Goal: Transaction & Acquisition: Purchase product/service

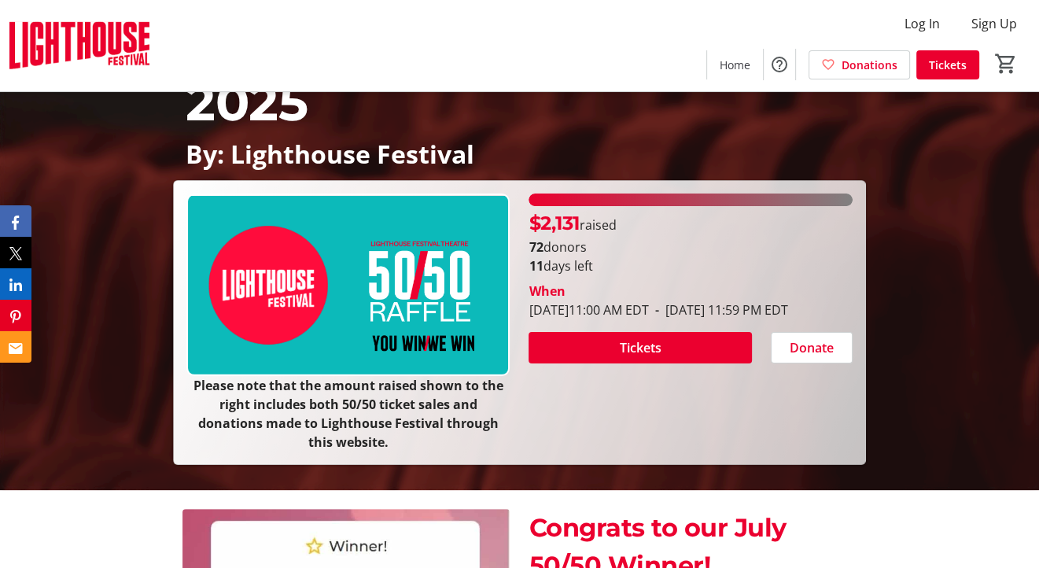
scroll to position [199, 0]
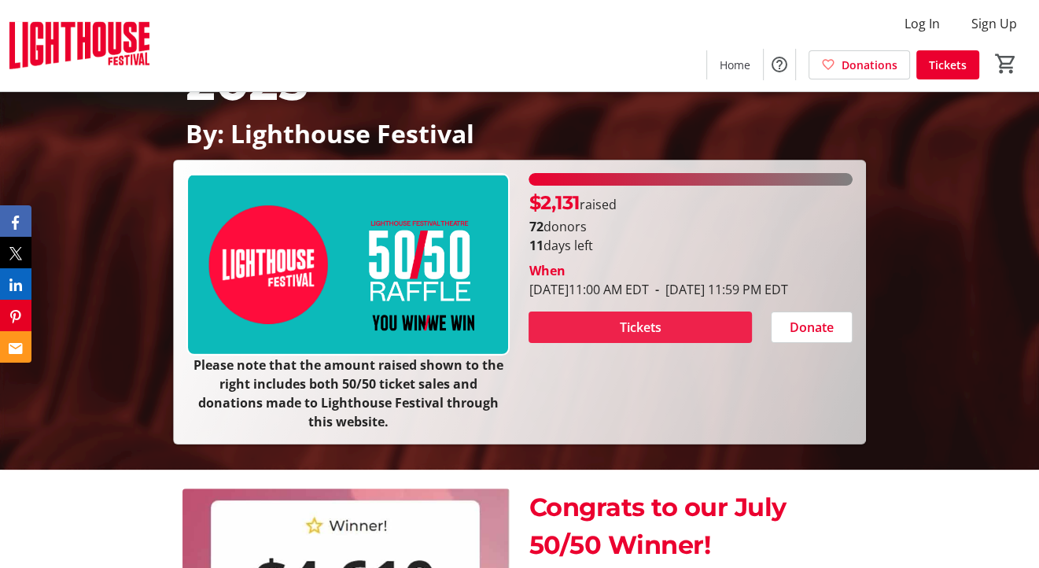
click at [638, 337] on span "Tickets" at bounding box center [641, 327] width 42 height 19
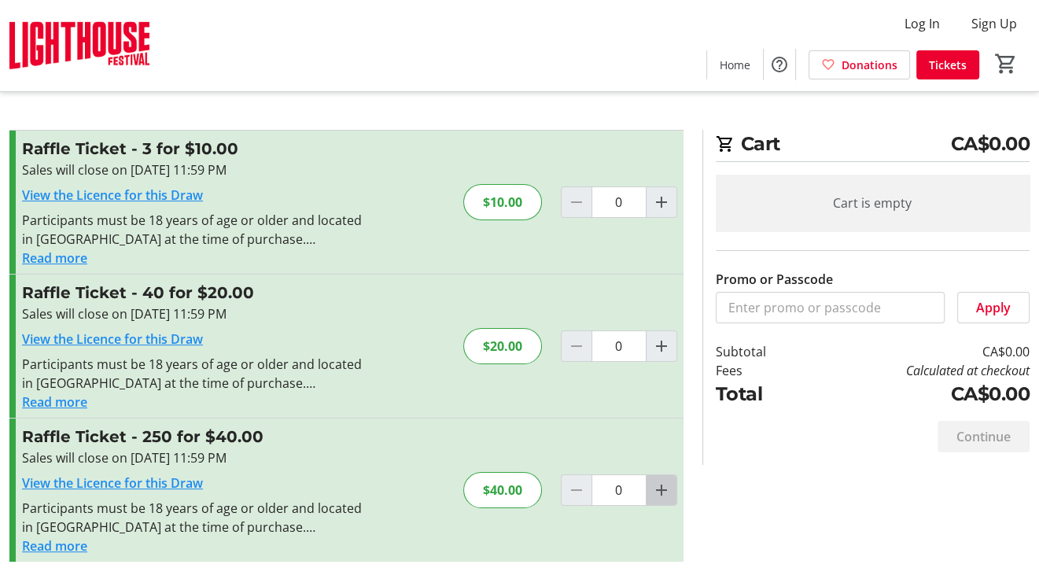
click at [664, 489] on mat-icon "Increment by one" at bounding box center [661, 489] width 19 height 19
type input "1"
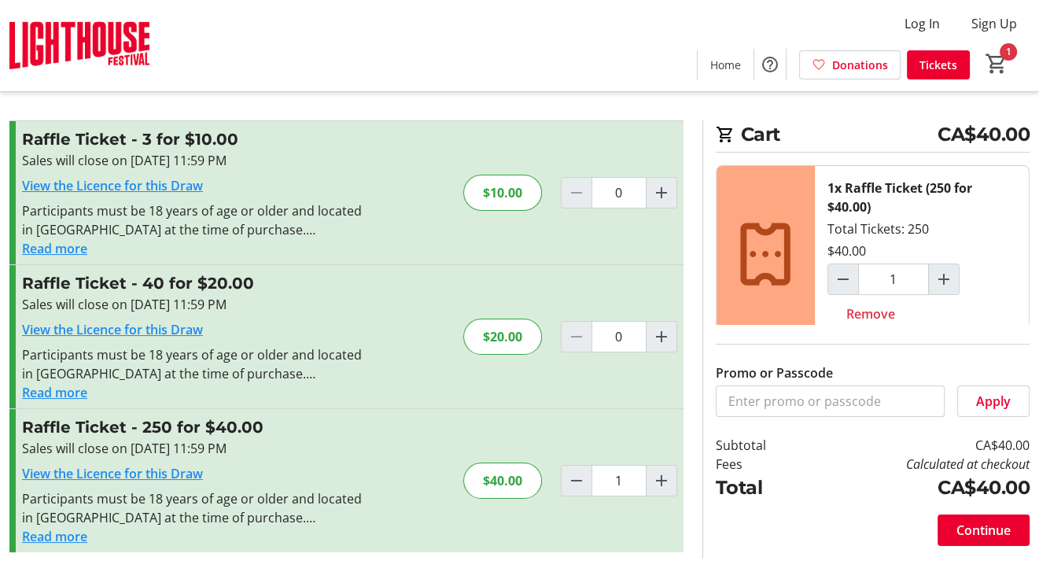
scroll to position [12, 0]
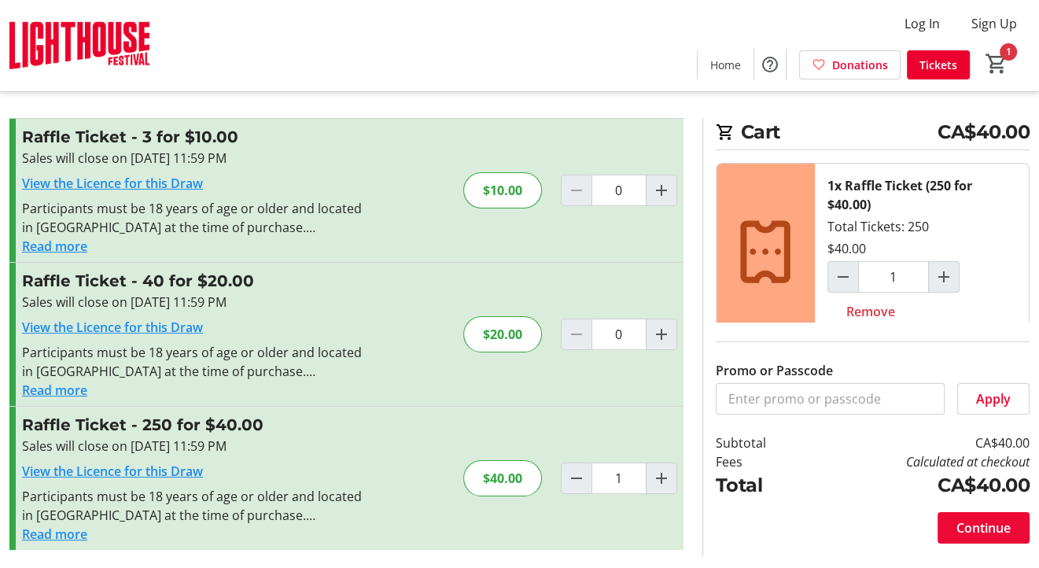
click at [991, 532] on span "Continue" at bounding box center [983, 527] width 54 height 19
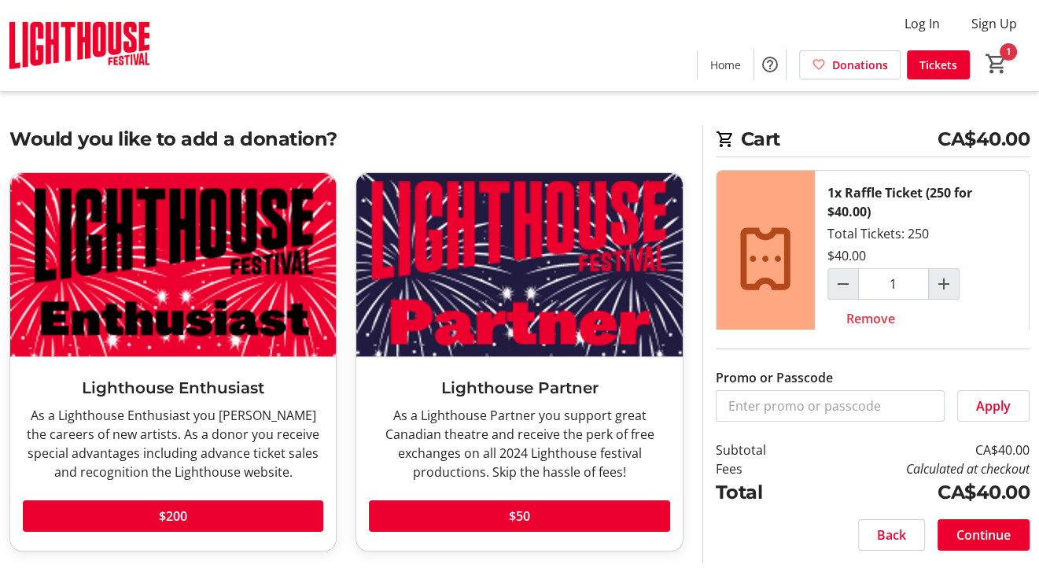
scroll to position [6, 0]
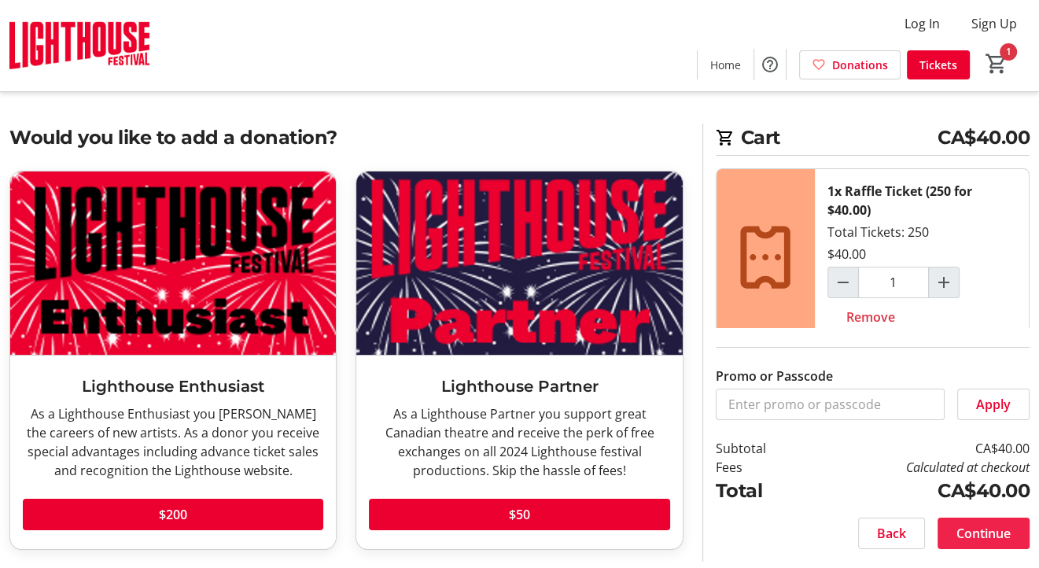
click at [992, 536] on span "Continue" at bounding box center [983, 533] width 54 height 19
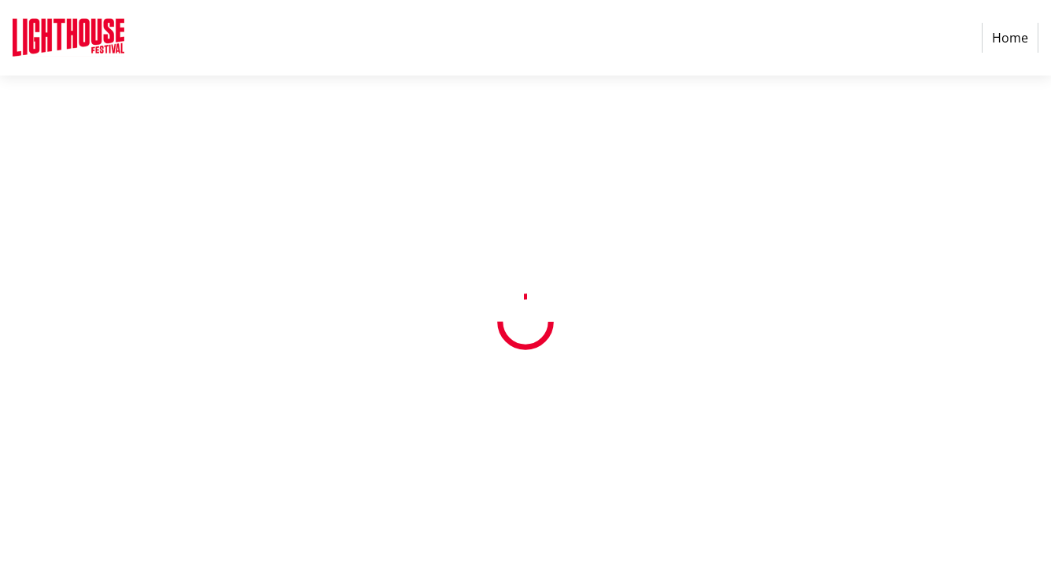
select select "CA"
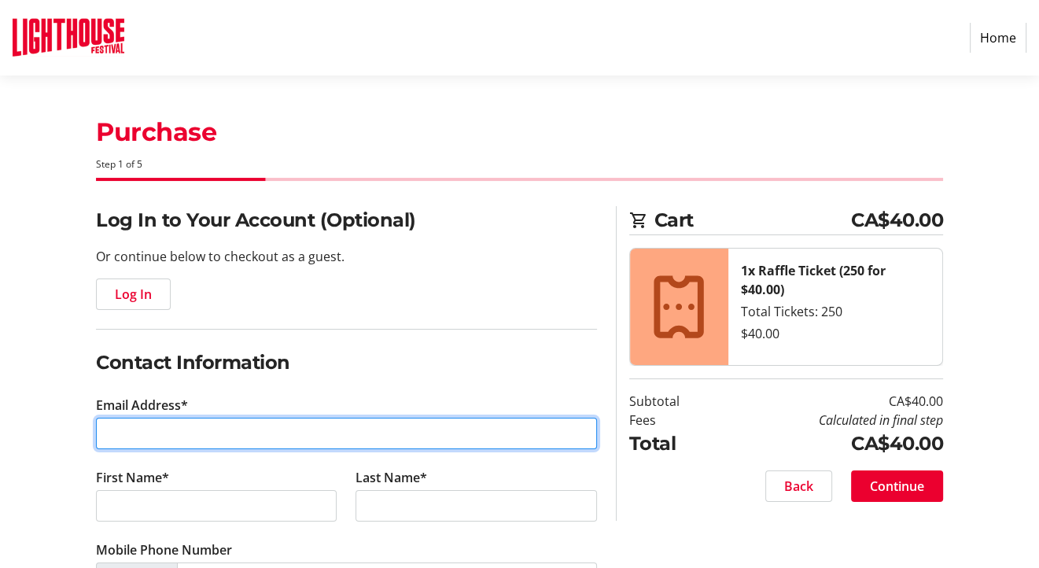
click at [156, 431] on input "Email Address*" at bounding box center [346, 433] width 501 height 31
type input "[EMAIL_ADDRESS][PERSON_NAME][DOMAIN_NAME]"
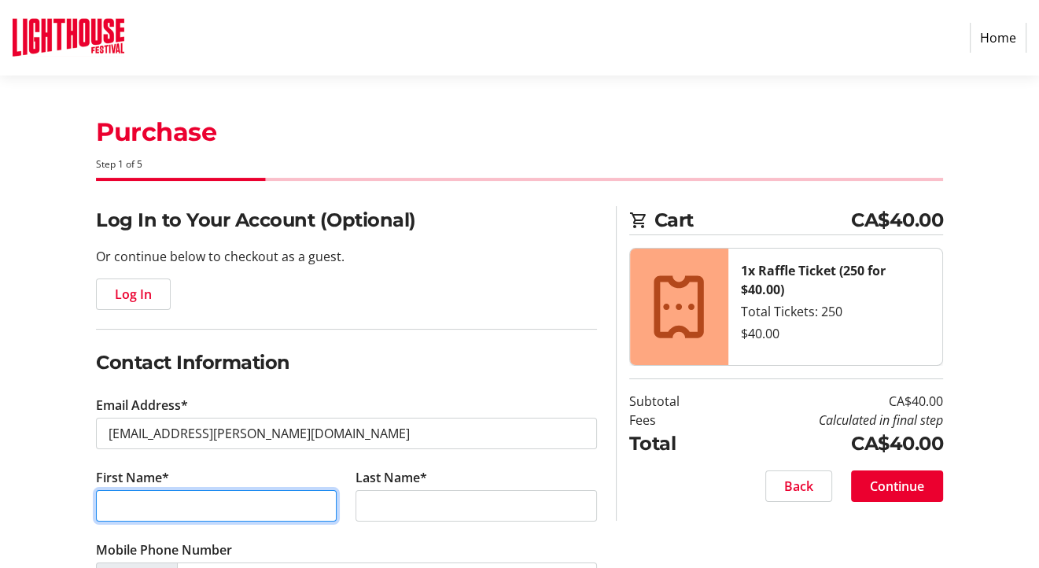
type input "[PERSON_NAME]"
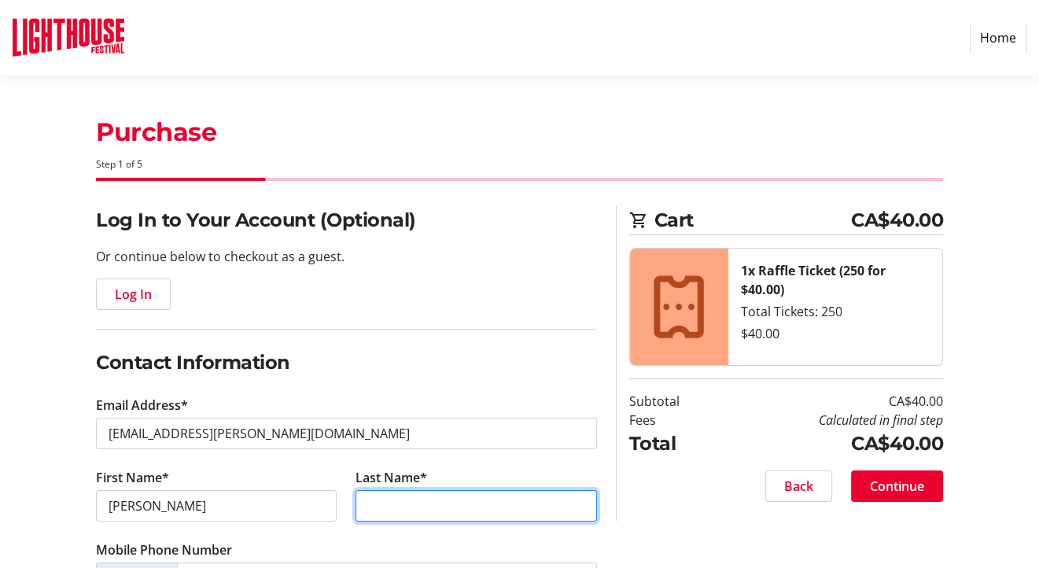
type input "[PERSON_NAME]"
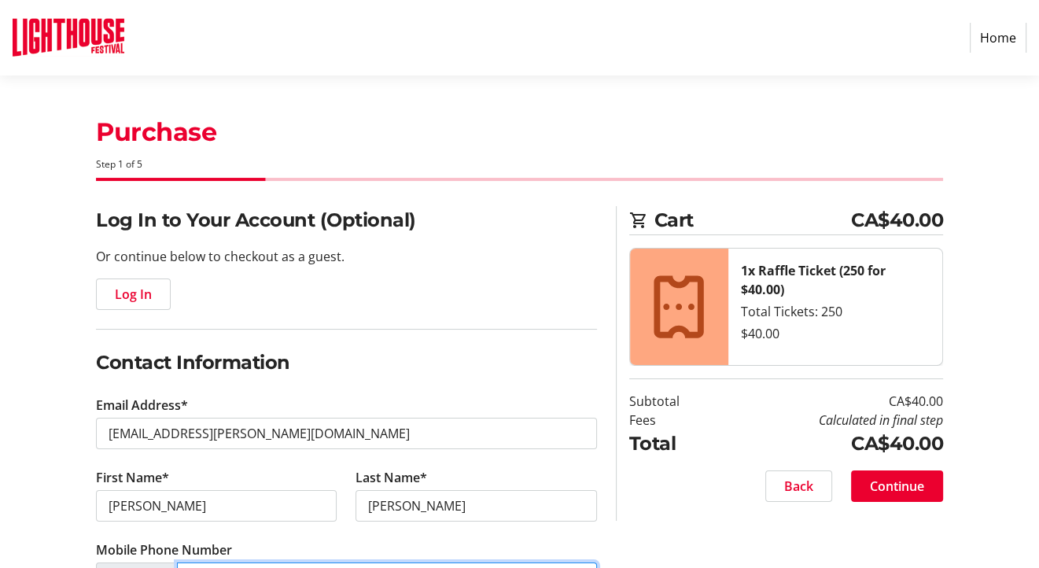
type input "[PHONE_NUMBER]"
type input "5 Waldorf Crt."
type input "[PERSON_NAME]"
select select "ON"
type input "L8V 5A1"
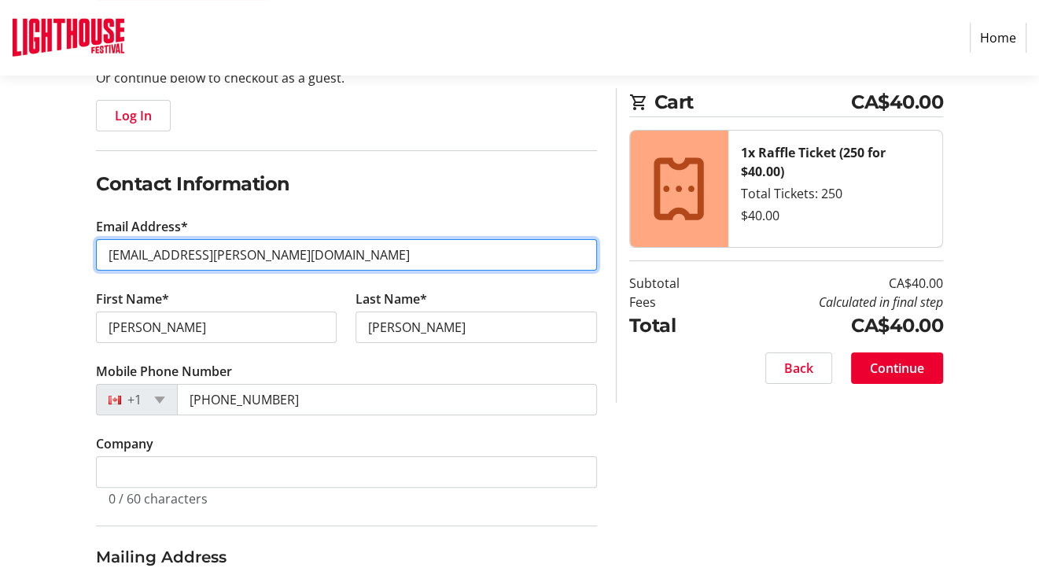
scroll to position [210, 0]
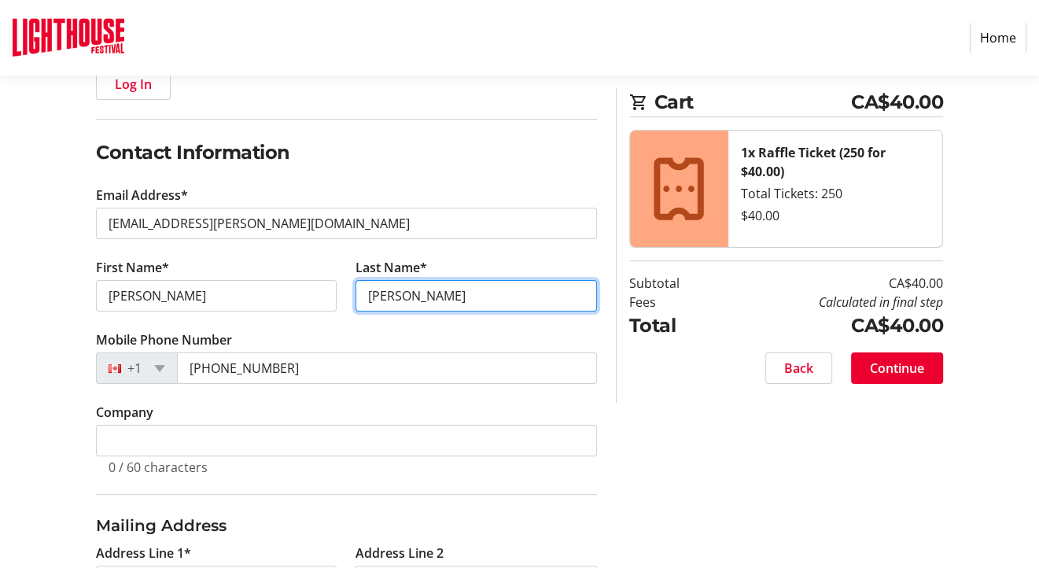
click at [382, 290] on input "[PERSON_NAME]" at bounding box center [475, 295] width 241 height 31
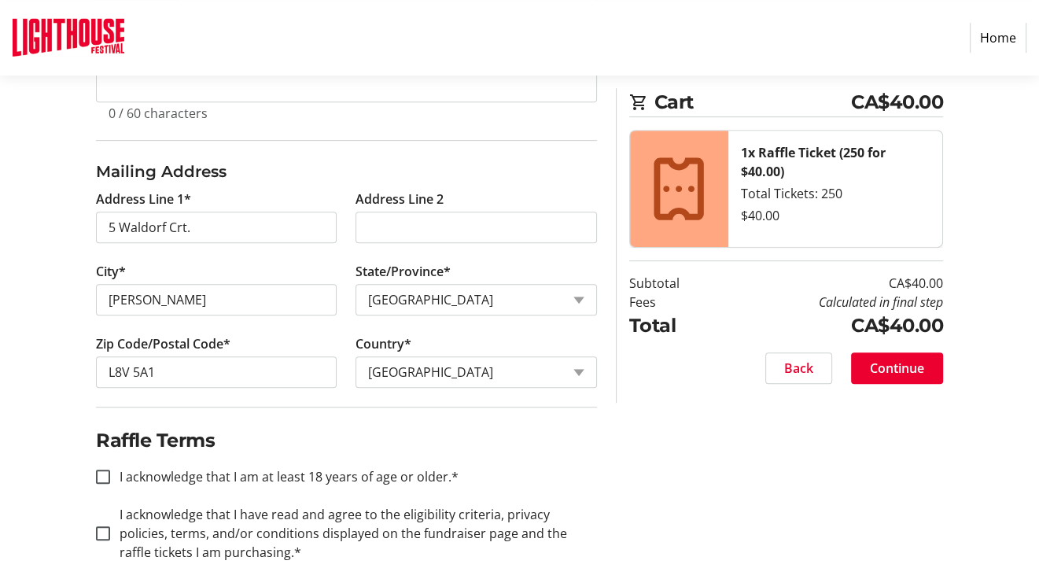
scroll to position [592, 0]
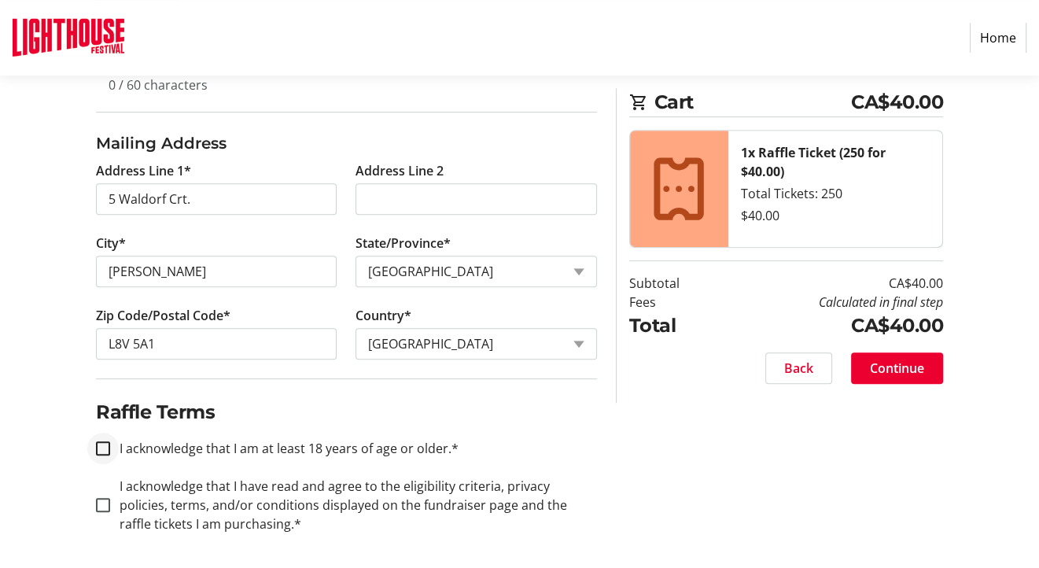
type input "[PERSON_NAME]"
click at [101, 443] on input "I acknowledge that I am at least 18 years of age or older.*" at bounding box center [103, 448] width 14 height 14
checkbox input "true"
click at [915, 372] on span "Continue" at bounding box center [897, 368] width 54 height 19
click at [900, 363] on span "Continue" at bounding box center [897, 368] width 54 height 19
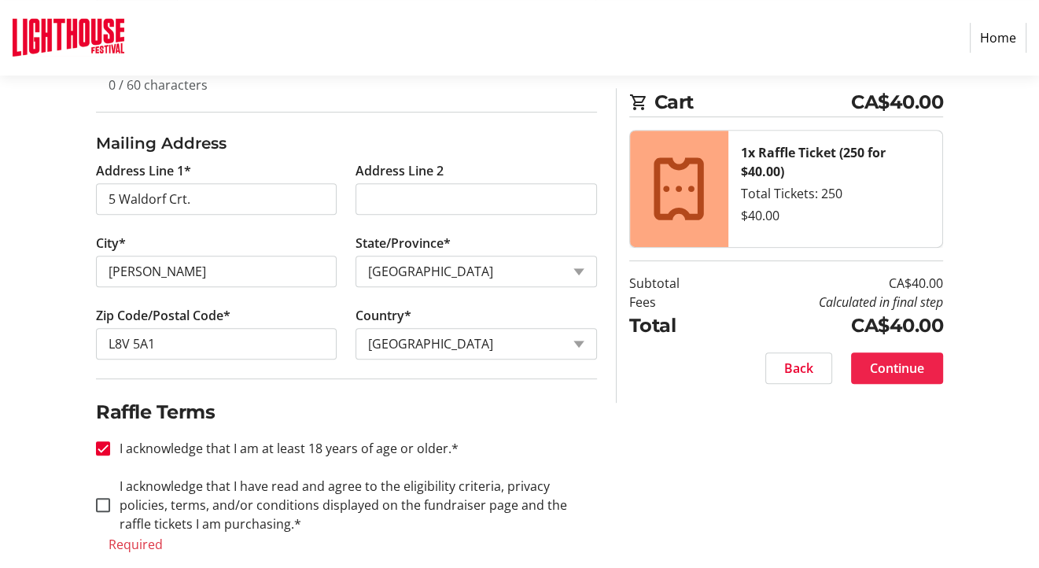
scroll to position [611, 0]
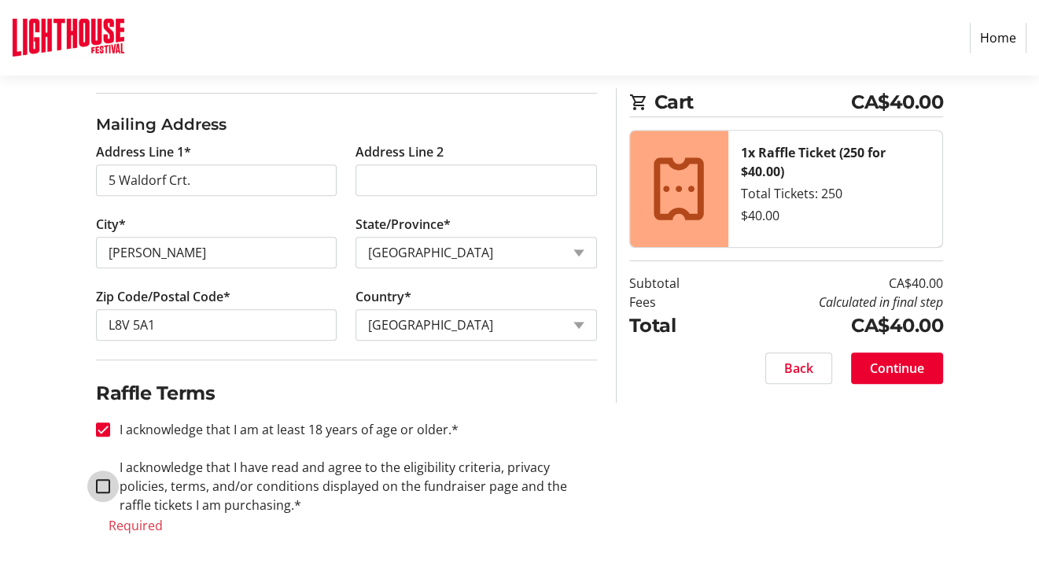
click at [100, 486] on input "I acknowledge that I have read and agree to the eligibility criteria, privacy p…" at bounding box center [103, 486] width 14 height 14
checkbox input "true"
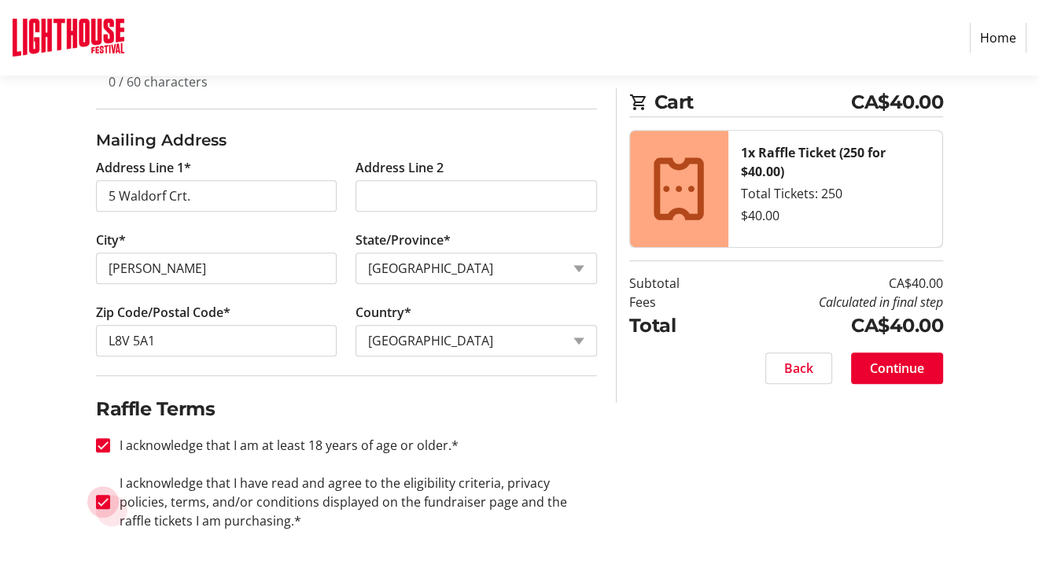
scroll to position [592, 0]
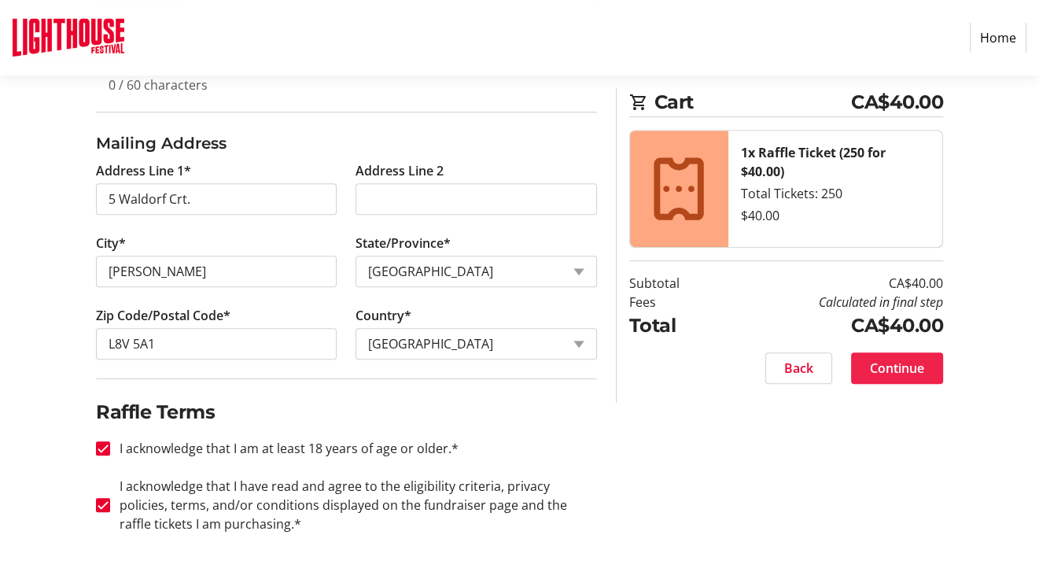
click at [900, 367] on span "Continue" at bounding box center [897, 368] width 54 height 19
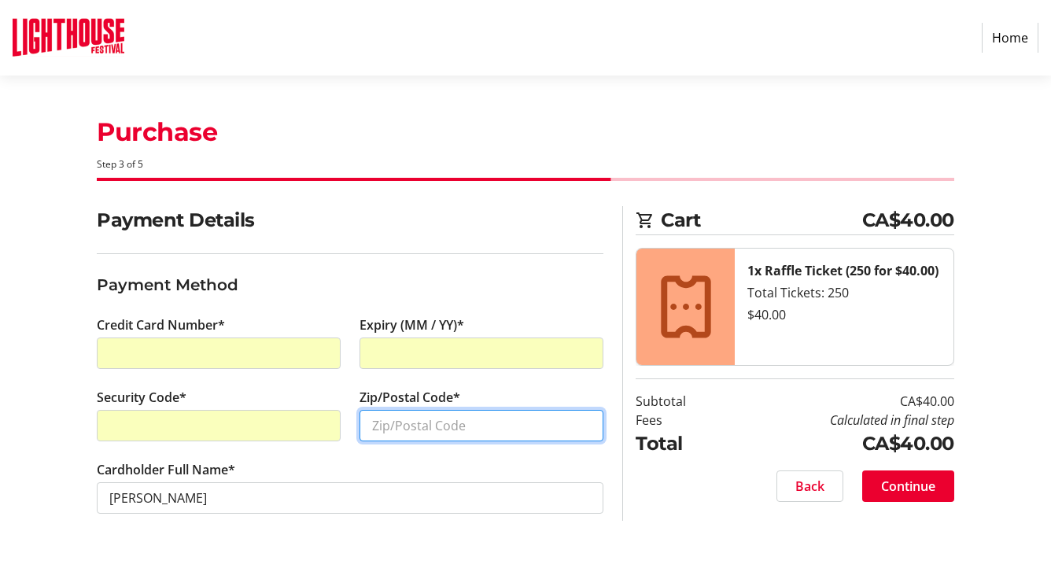
click at [440, 418] on input "Zip/Postal Code*" at bounding box center [481, 425] width 244 height 31
type input "L8V 5A1"
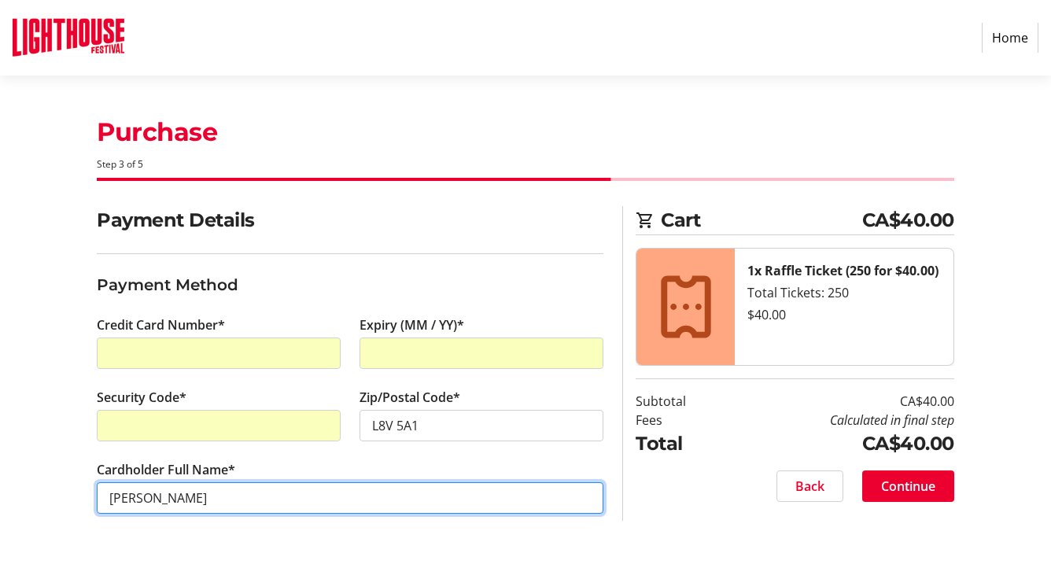
click at [146, 495] on input "[PERSON_NAME]" at bounding box center [350, 497] width 506 height 31
type input "[PERSON_NAME]"
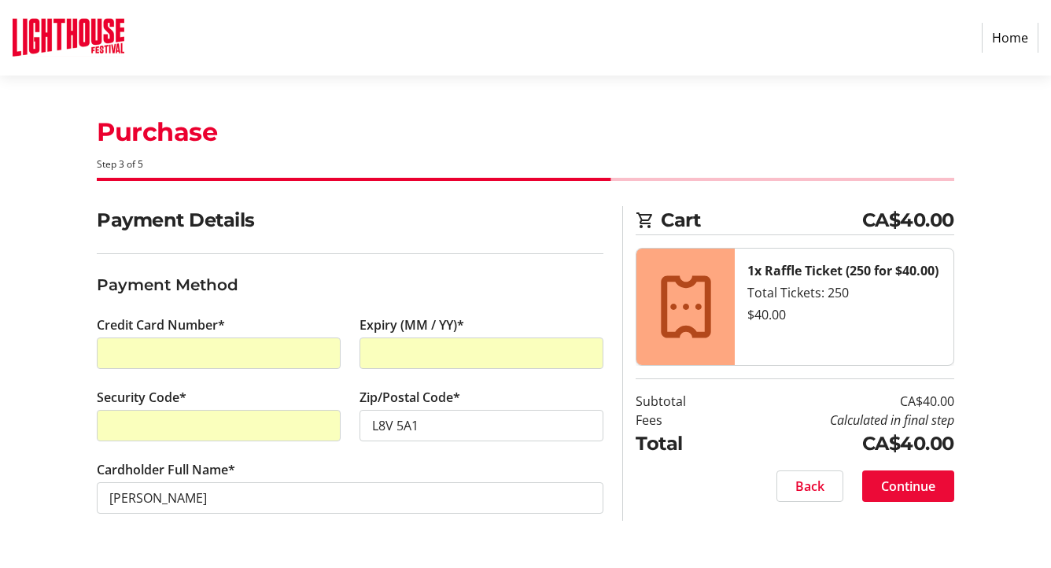
click at [916, 484] on span "Continue" at bounding box center [908, 486] width 54 height 19
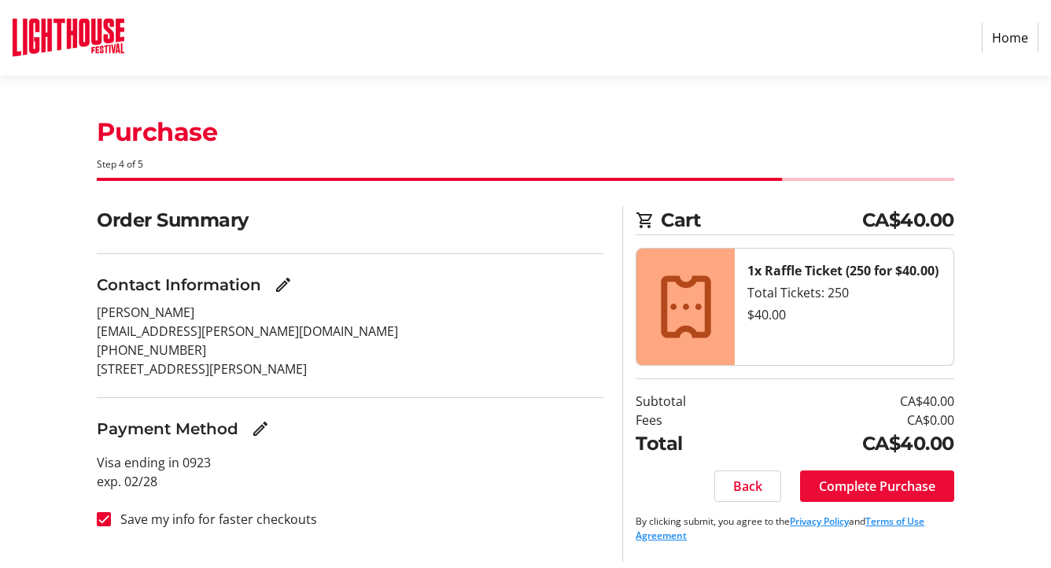
click at [892, 489] on span "Complete Purchase" at bounding box center [877, 486] width 116 height 19
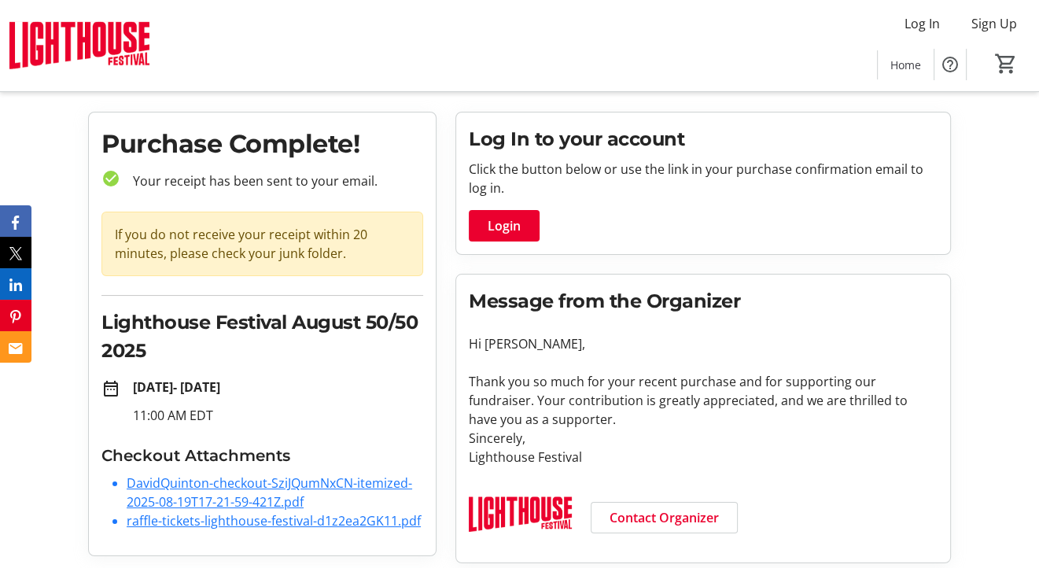
scroll to position [38, 0]
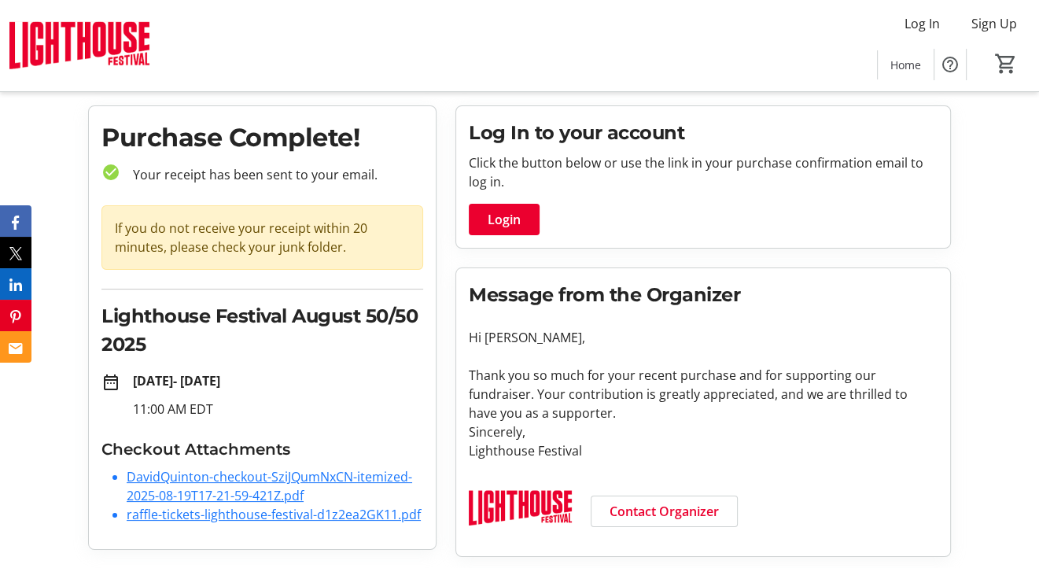
click at [213, 514] on link "raffle-tickets-lighthouse-festival-d1z2ea2GK11.pdf" at bounding box center [274, 514] width 294 height 17
